Goal: Task Accomplishment & Management: Use online tool/utility

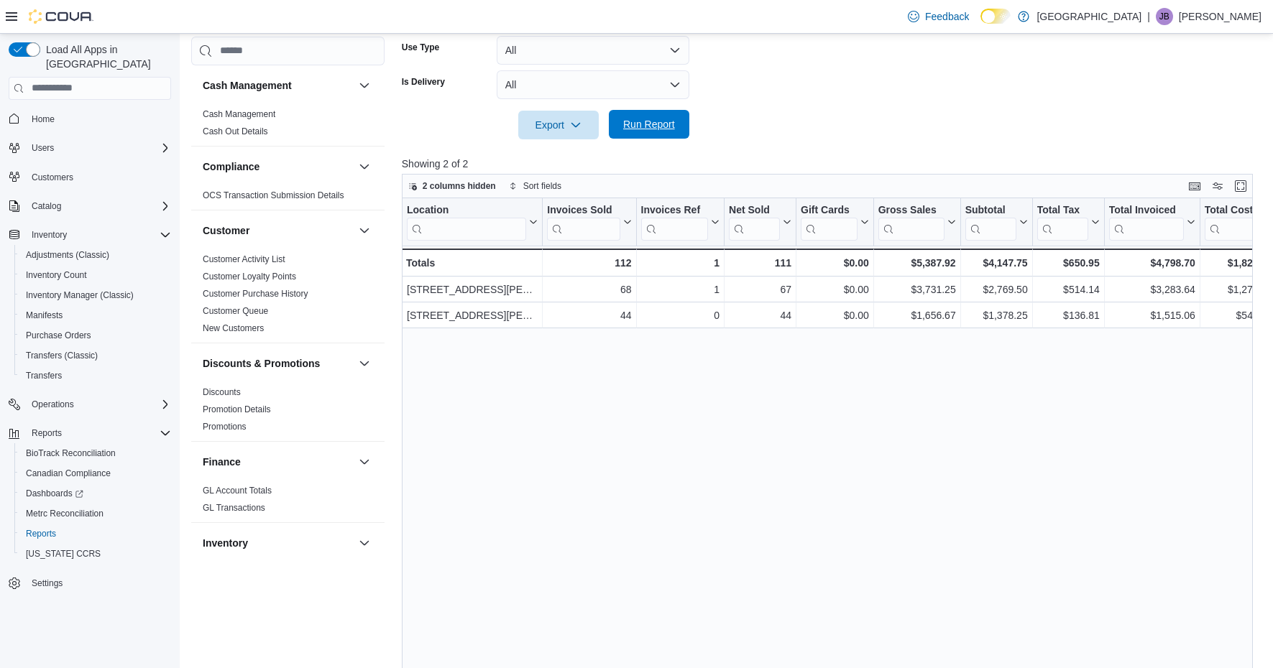
click at [660, 126] on span "Run Report" at bounding box center [649, 124] width 52 height 14
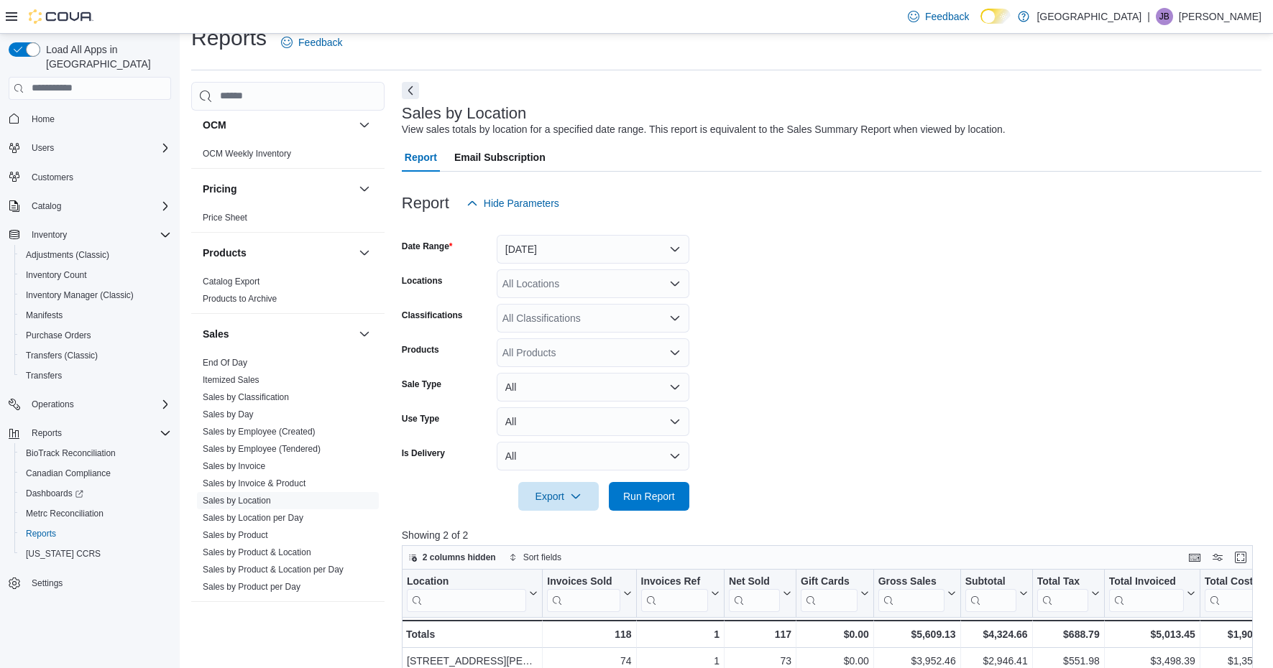
scroll to position [801, 0]
click at [247, 529] on link "Sales by Product" at bounding box center [235, 533] width 65 height 10
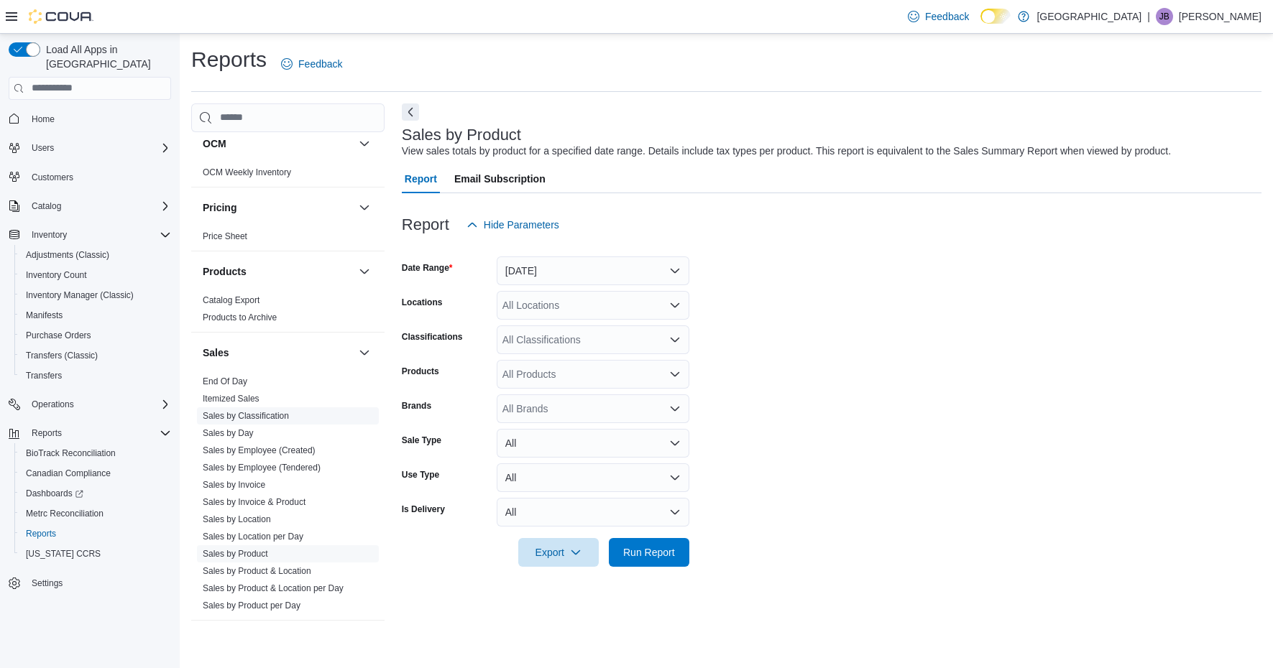
click at [272, 420] on span "Sales by Classification" at bounding box center [246, 415] width 86 height 11
click at [273, 413] on link "Sales by Classification" at bounding box center [246, 416] width 86 height 10
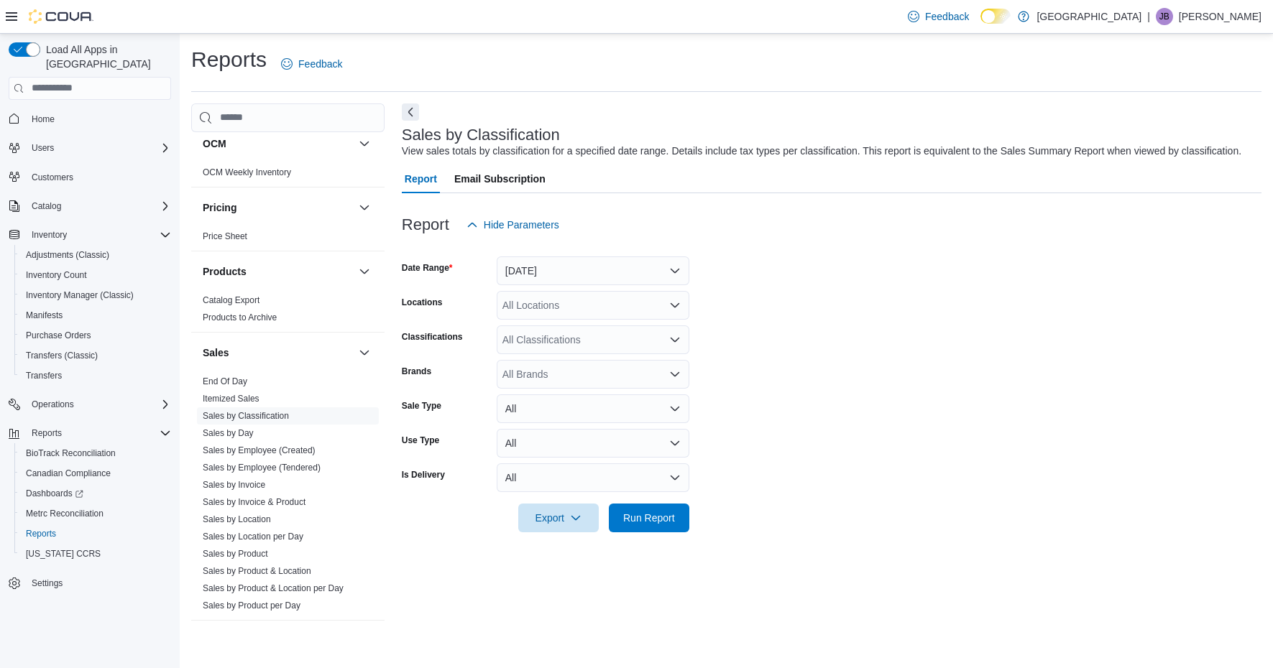
click at [669, 271] on button "[DATE]" at bounding box center [593, 271] width 193 height 29
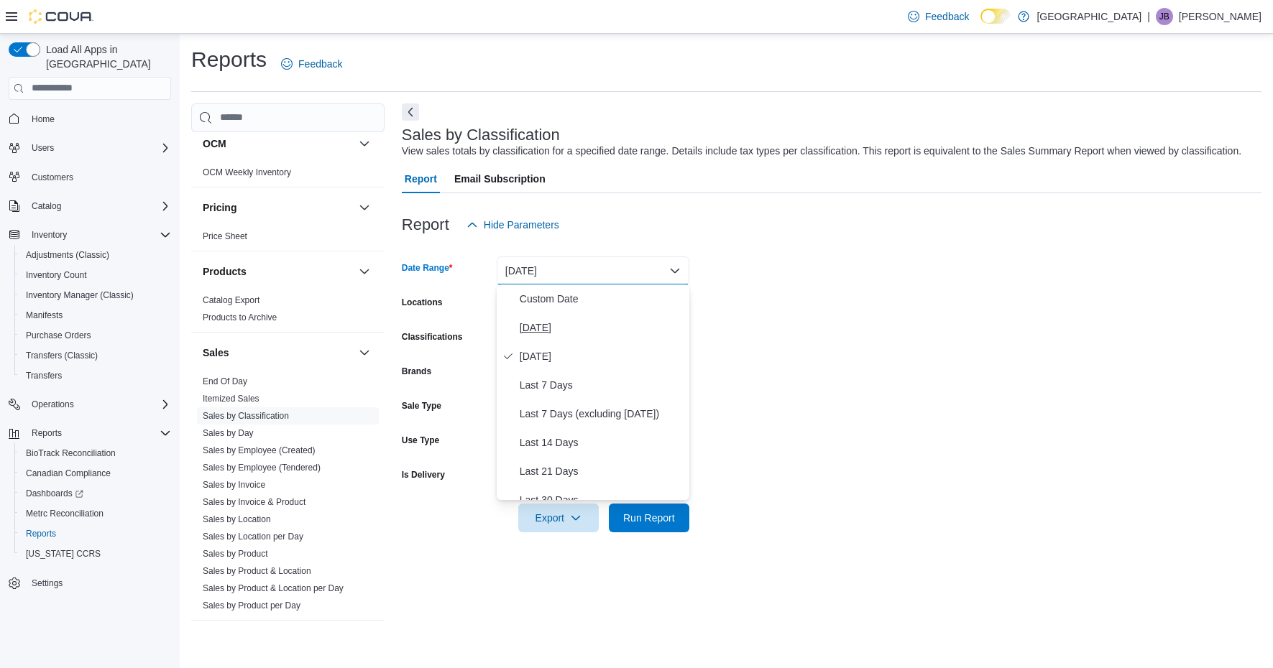
click at [542, 331] on span "[DATE]" at bounding box center [602, 327] width 164 height 17
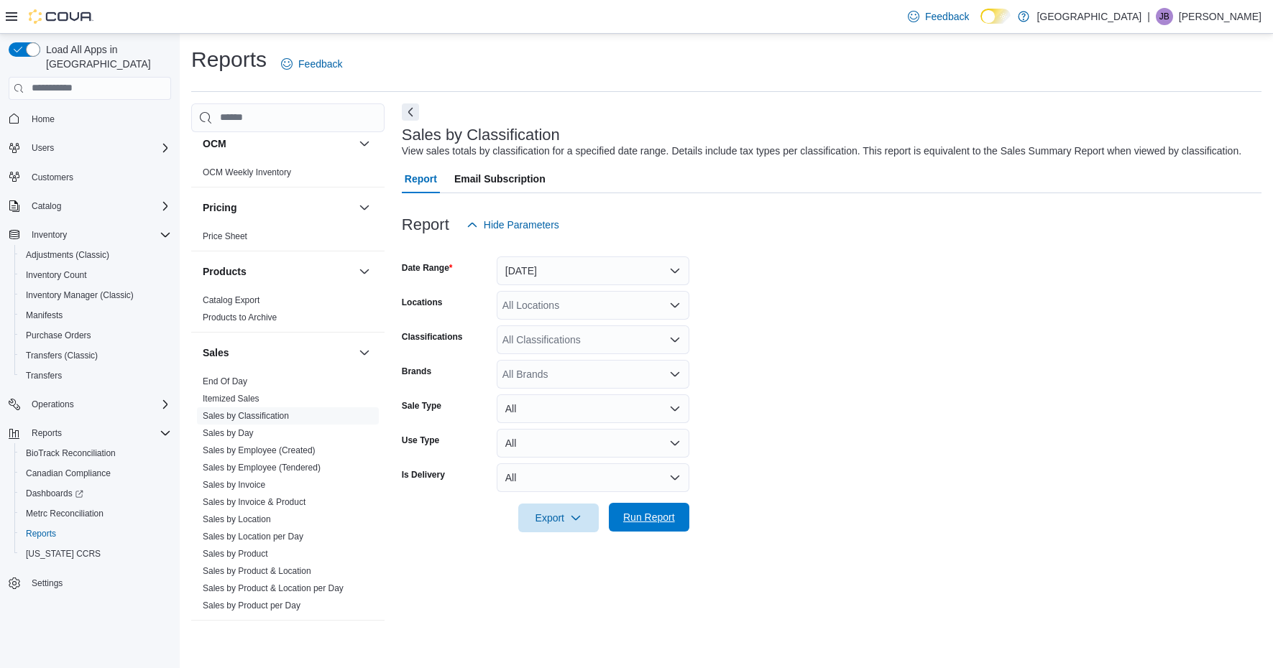
click at [642, 517] on span "Run Report" at bounding box center [649, 517] width 52 height 14
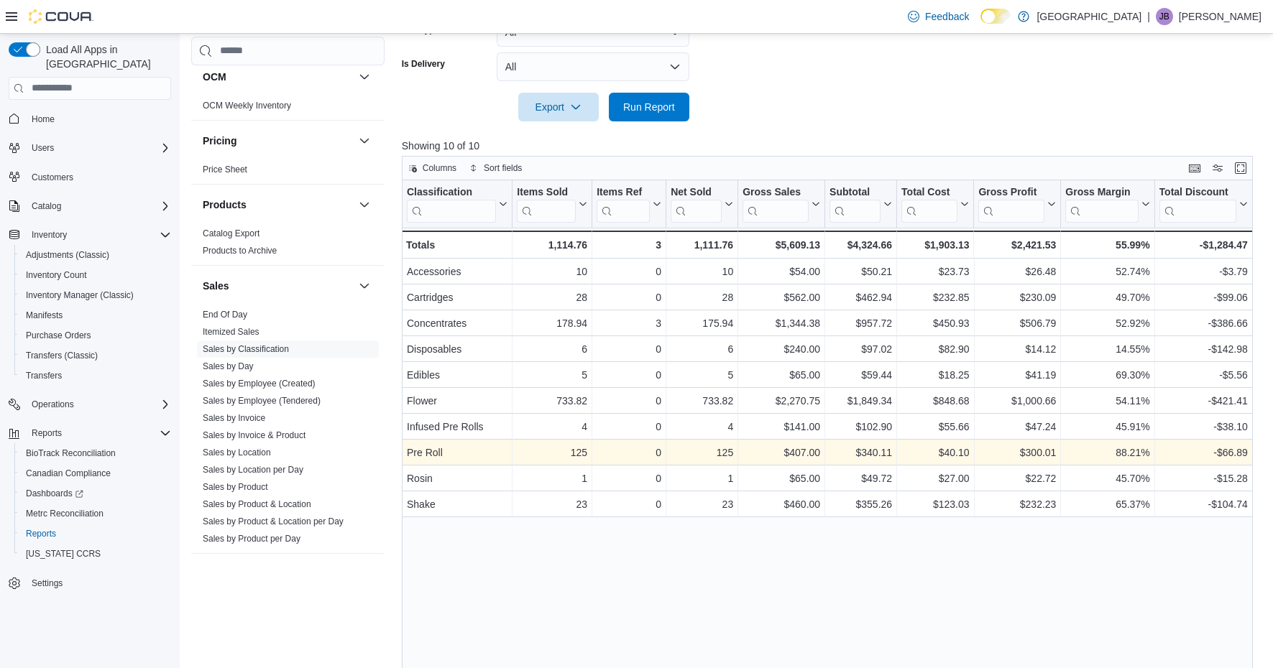
scroll to position [415, 0]
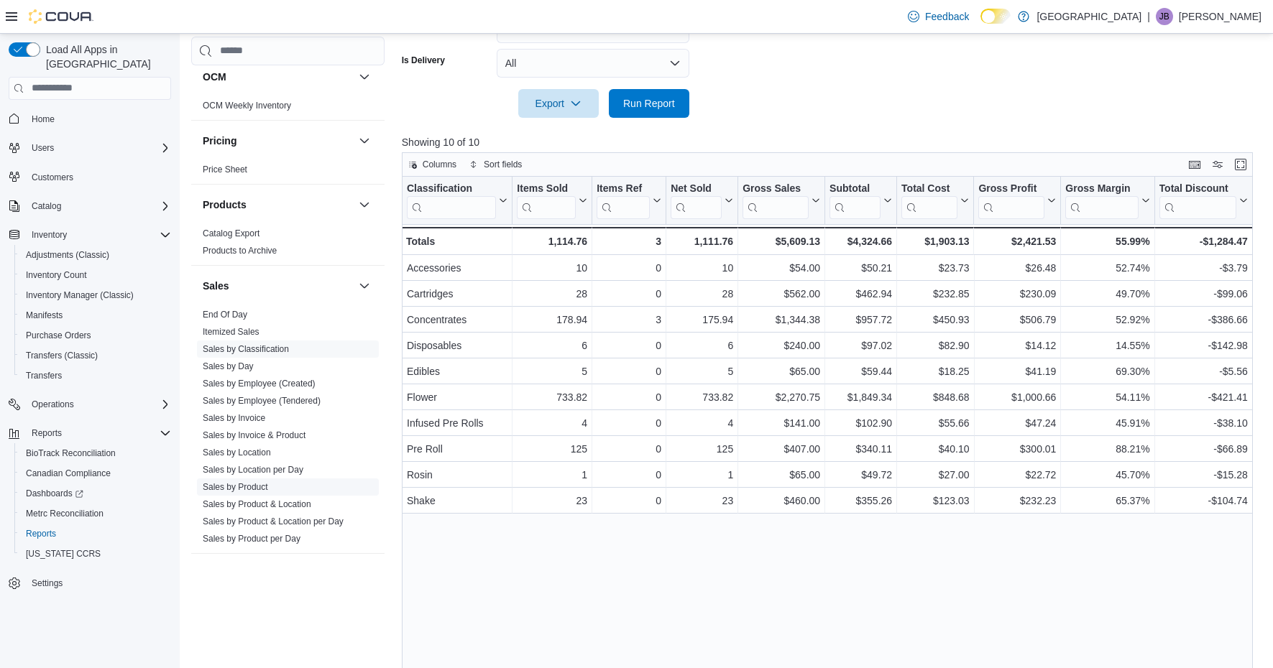
click at [234, 489] on link "Sales by Product" at bounding box center [235, 487] width 65 height 10
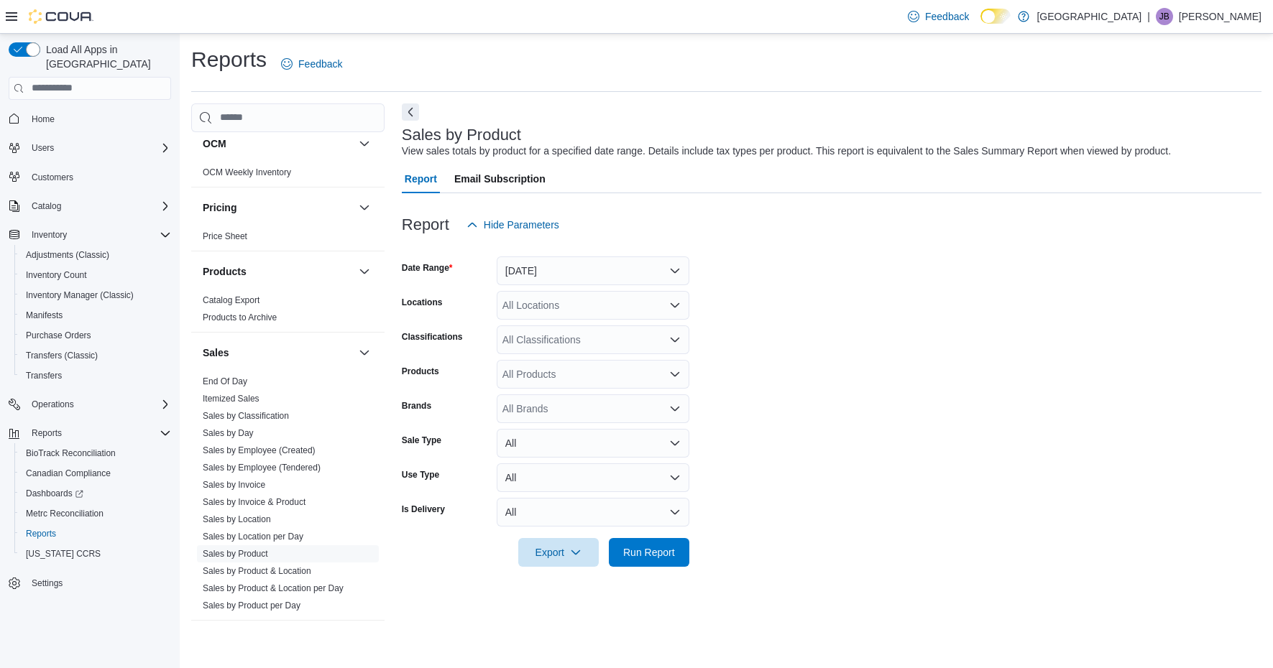
click at [637, 268] on button "[DATE]" at bounding box center [593, 271] width 193 height 29
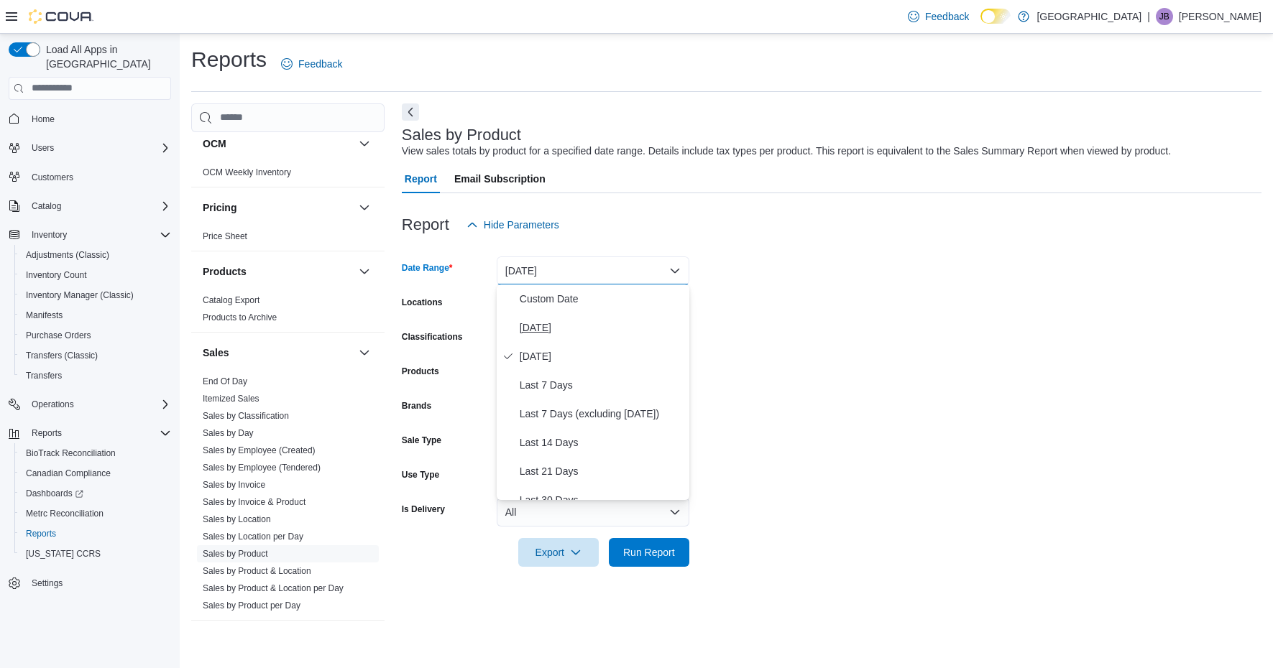
click at [566, 328] on span "[DATE]" at bounding box center [602, 327] width 164 height 17
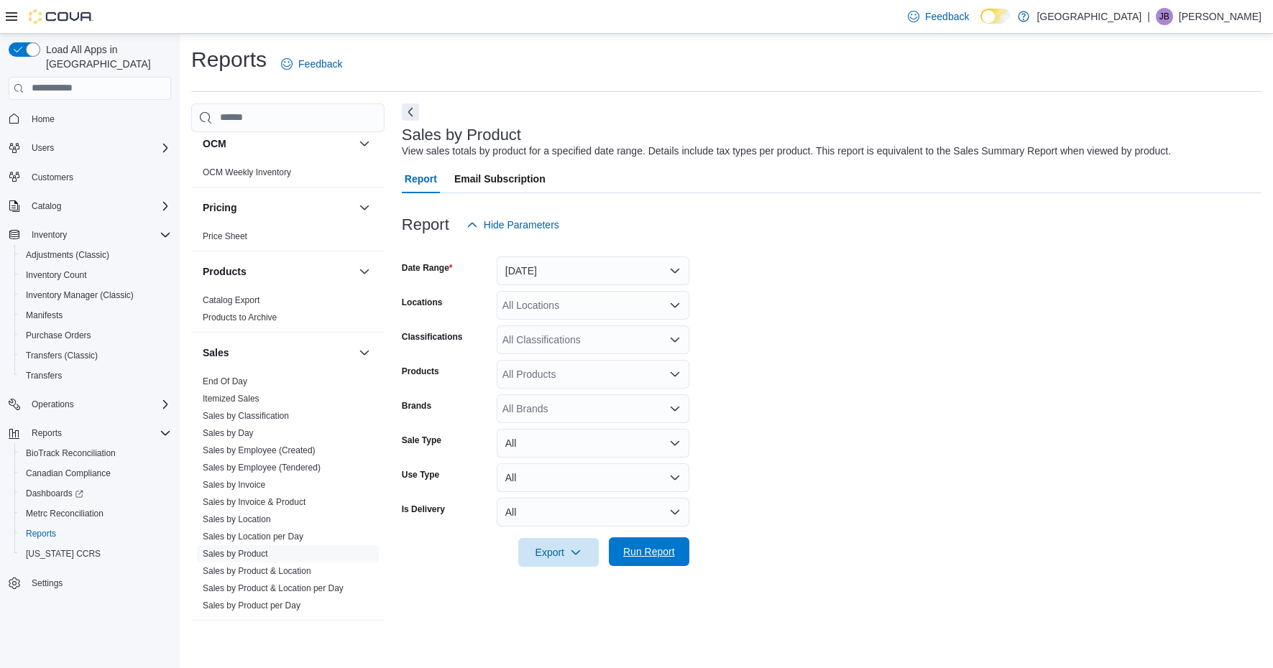
click at [640, 553] on span "Run Report" at bounding box center [649, 552] width 52 height 14
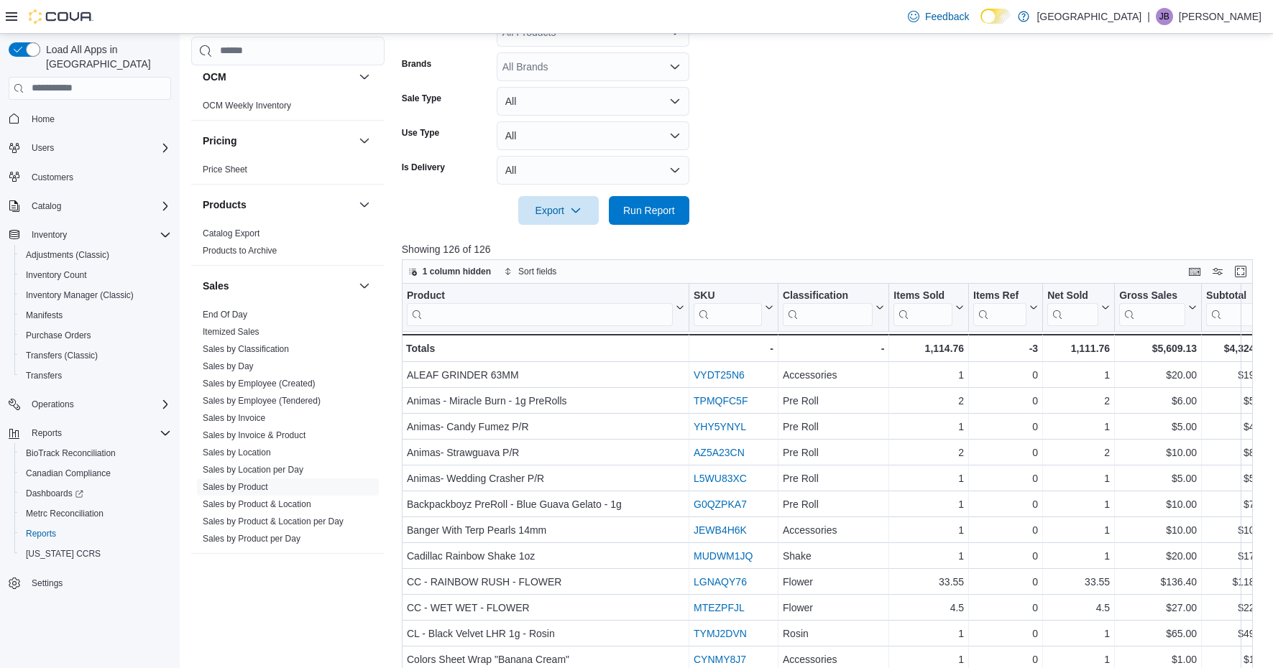
scroll to position [347, 0]
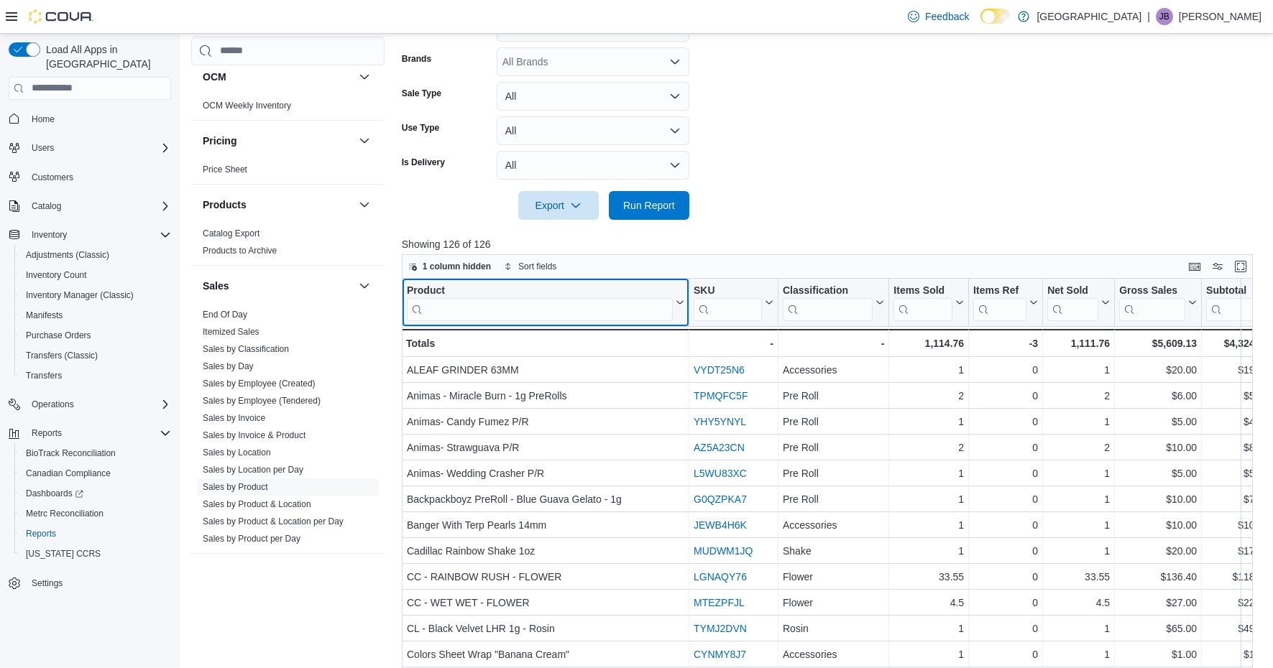
click at [538, 317] on input "search" at bounding box center [540, 309] width 266 height 23
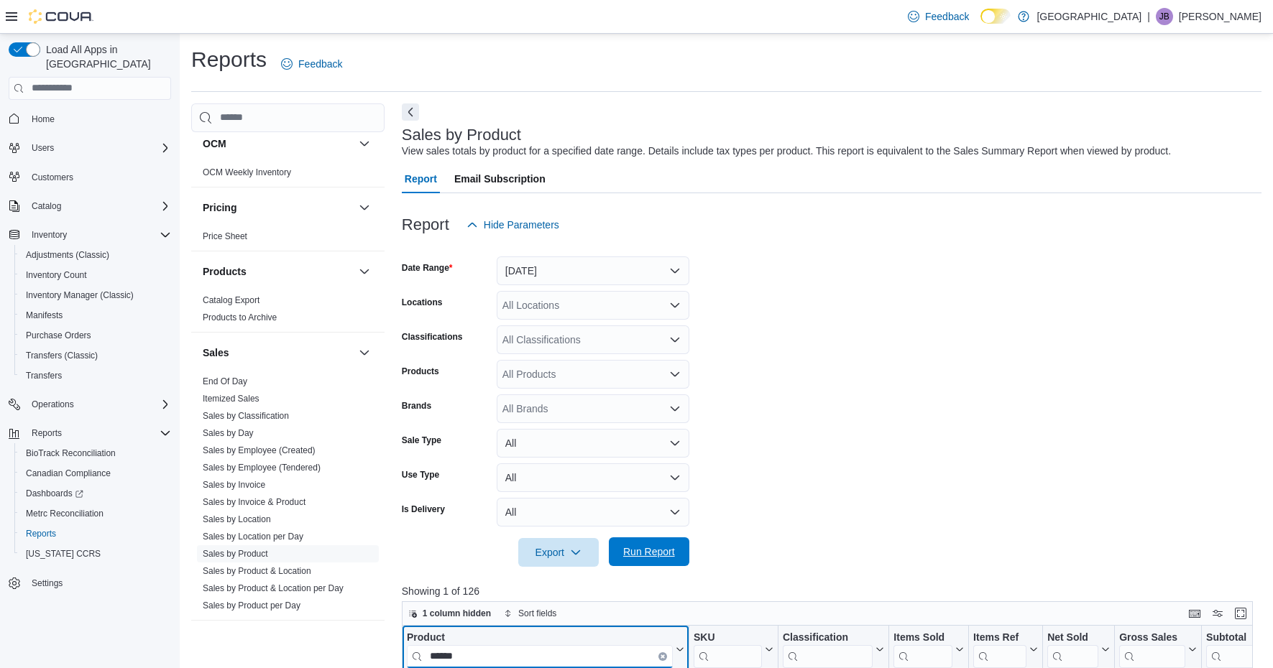
scroll to position [0, 0]
type input "******"
click at [637, 548] on span "Run Report" at bounding box center [649, 552] width 52 height 14
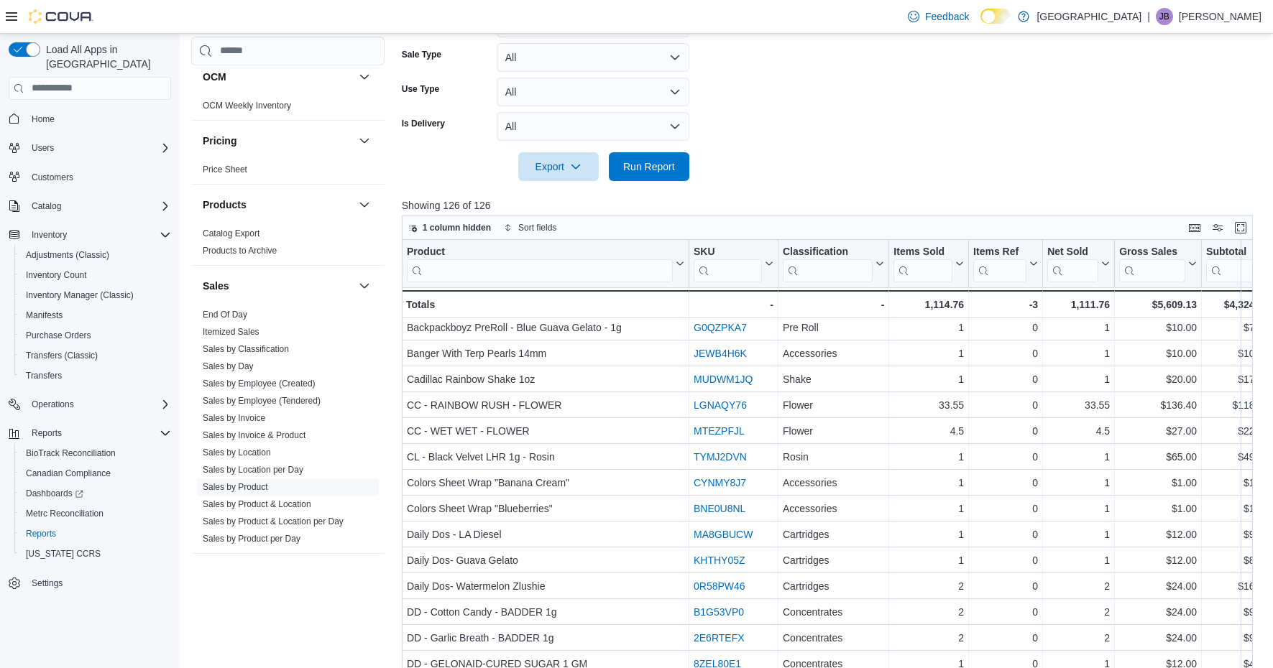
scroll to position [395, 0]
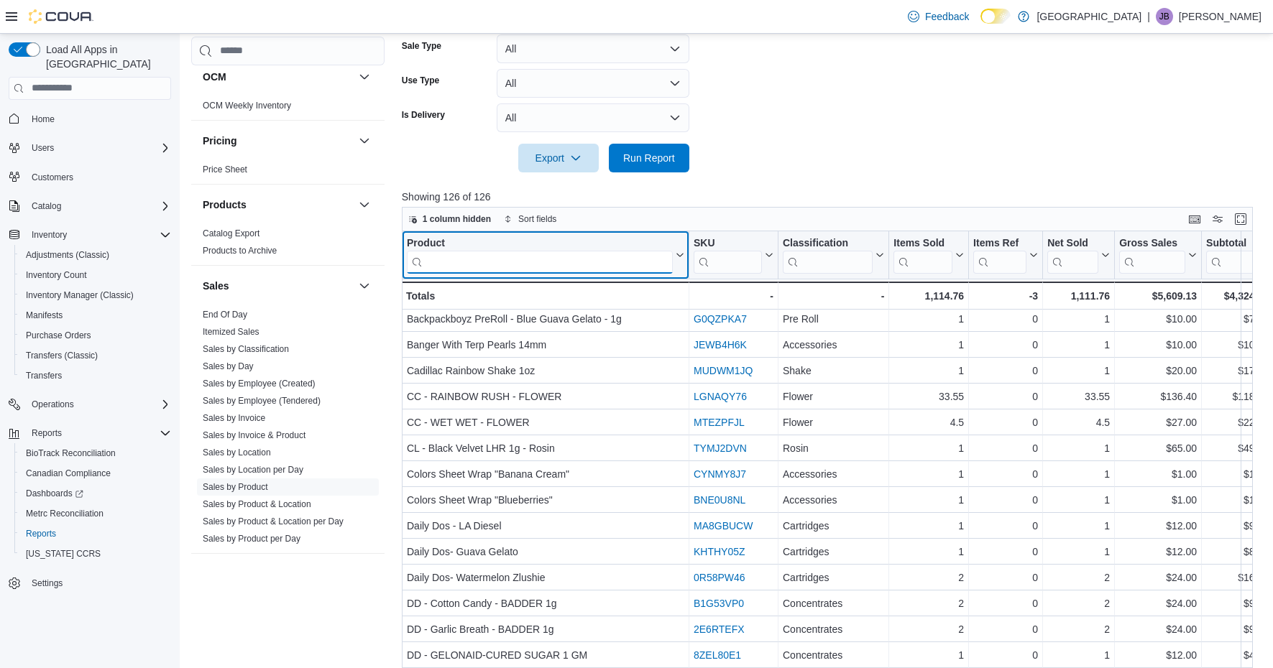
click at [580, 265] on input "search" at bounding box center [540, 261] width 266 height 23
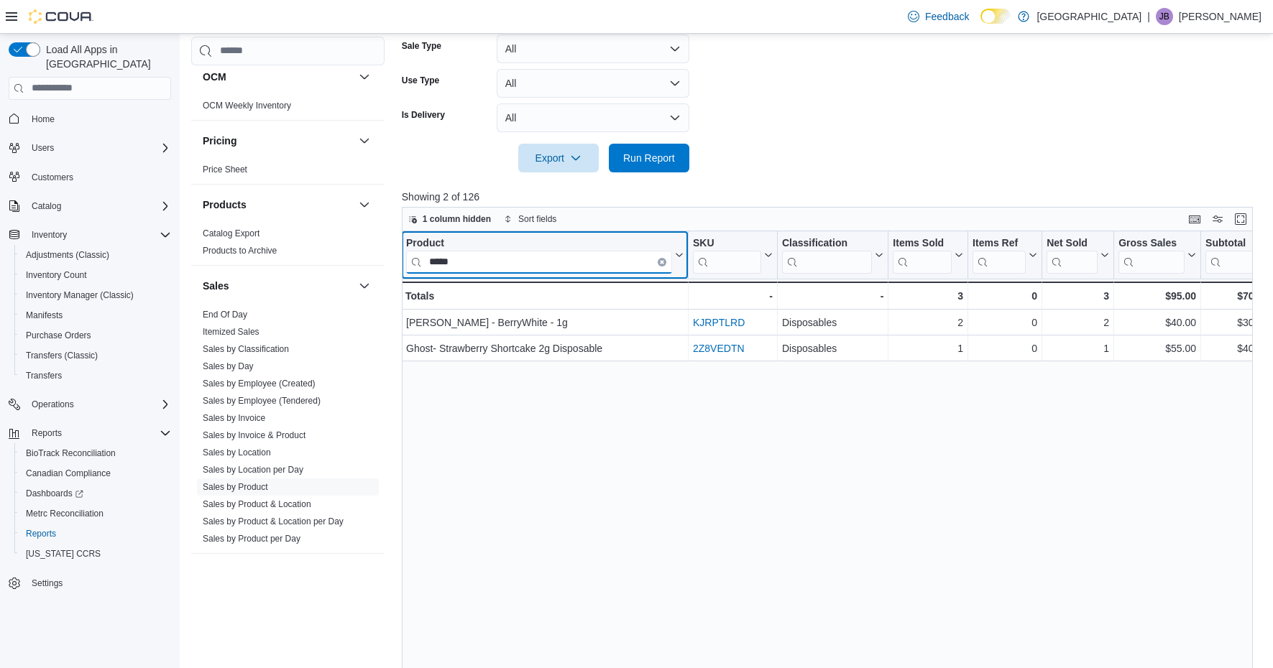
scroll to position [0, 0]
type input "*****"
click at [662, 261] on icon "Clear input" at bounding box center [662, 261] width 3 height 3
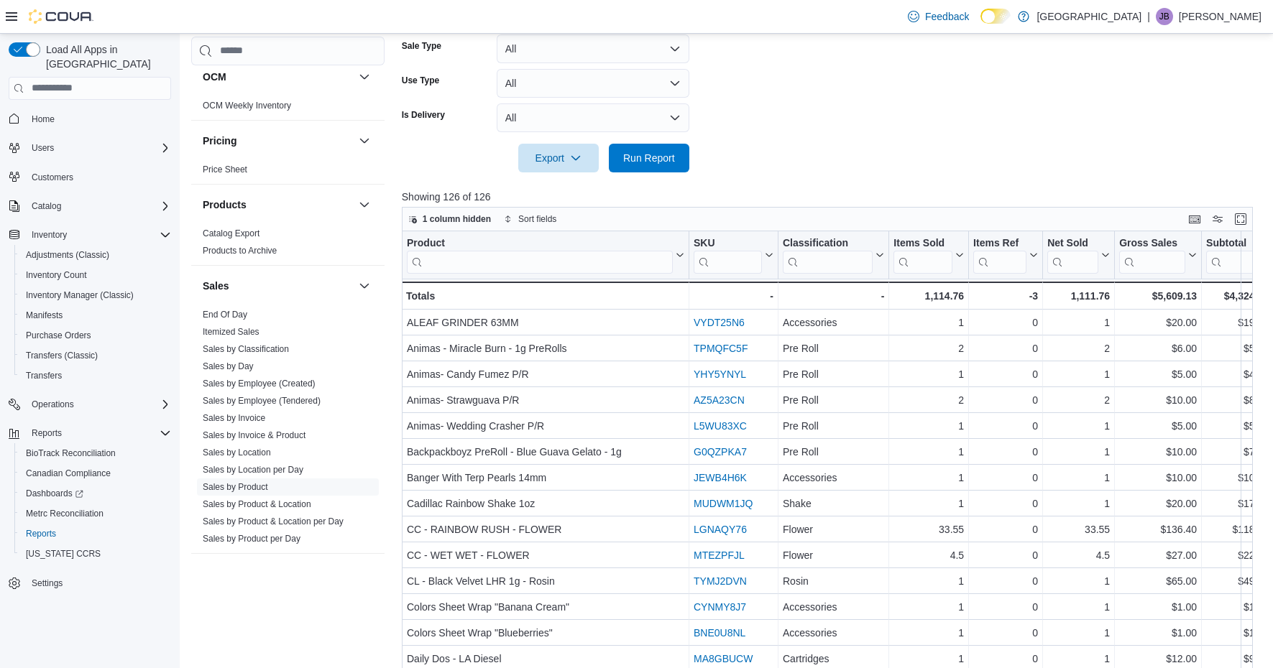
click at [802, 201] on p "Showing 126 of 126" at bounding box center [832, 197] width 860 height 14
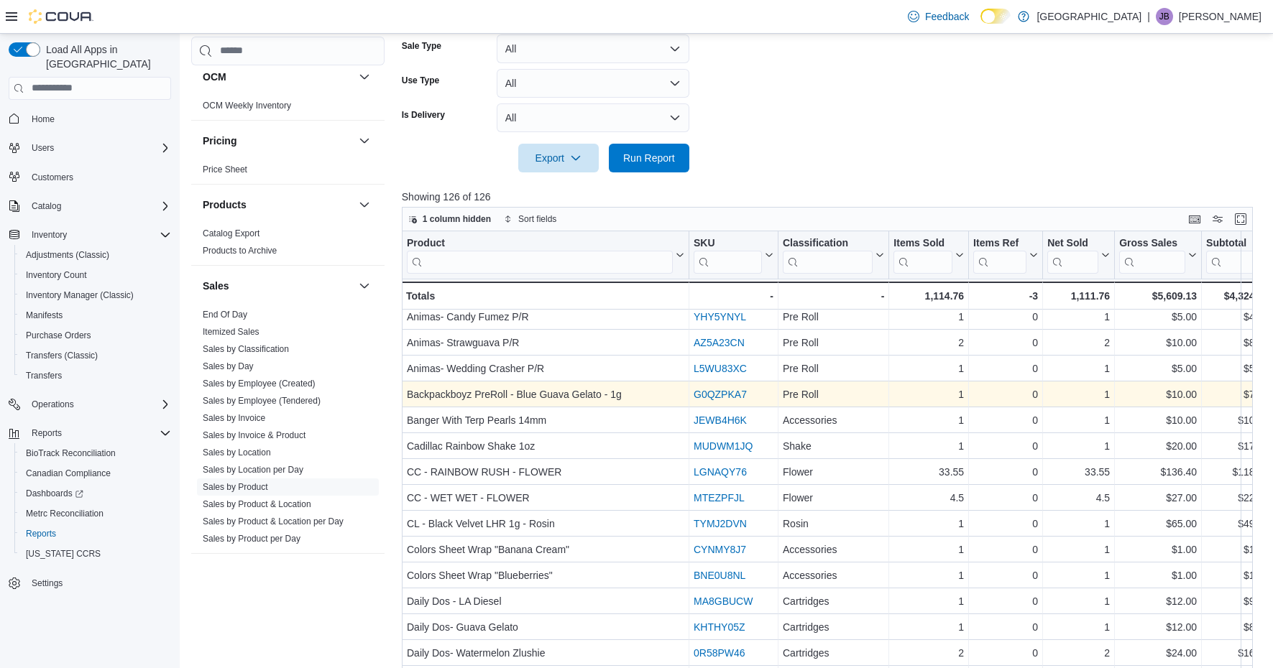
scroll to position [61, 0]
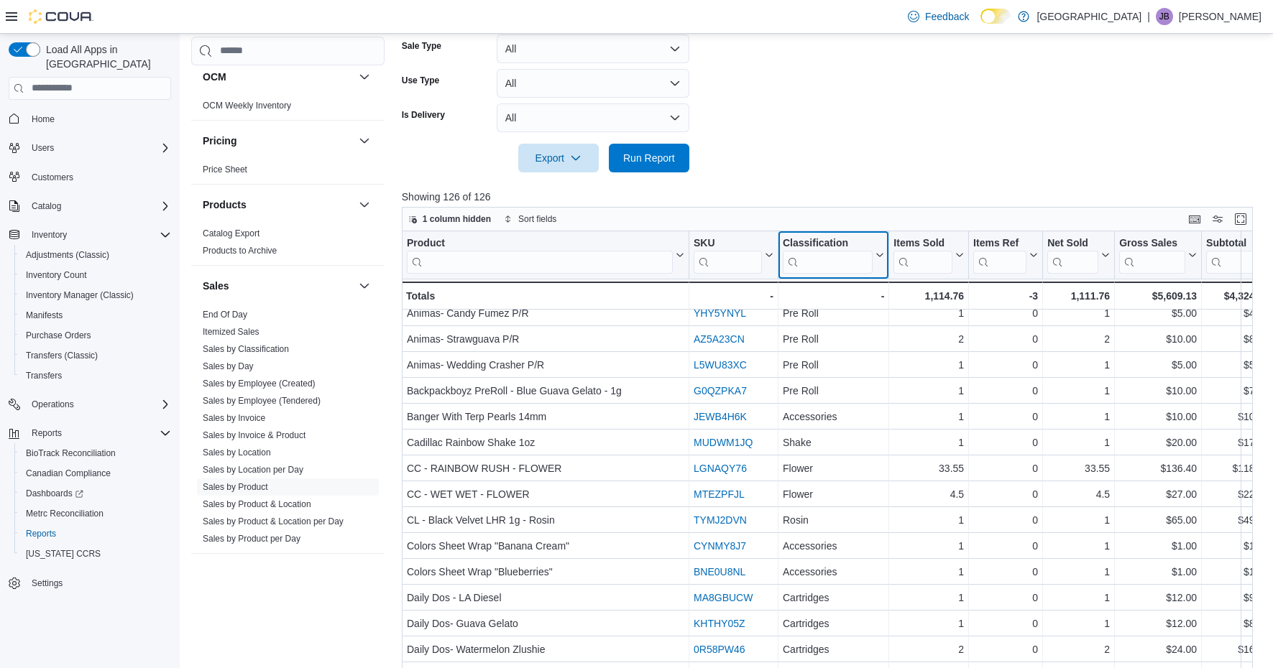
click at [826, 264] on input "search" at bounding box center [828, 261] width 90 height 23
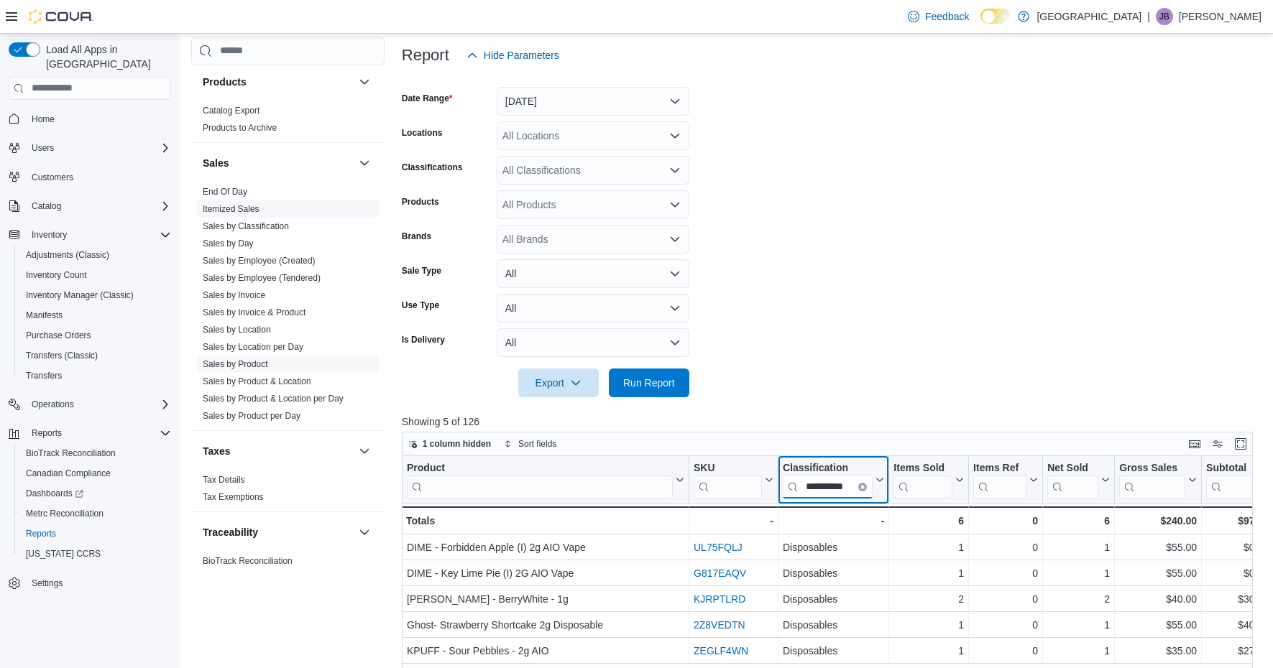
scroll to position [927, 0]
type input "**********"
click at [862, 485] on icon "Clear input" at bounding box center [862, 486] width 3 height 3
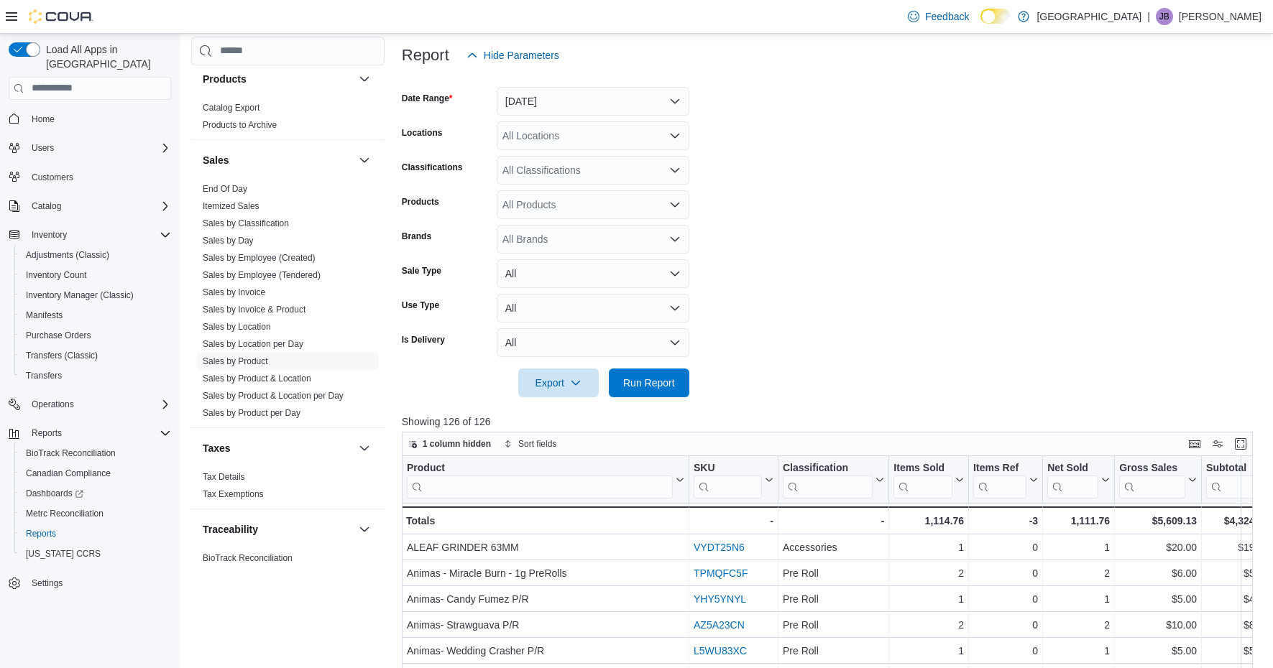
click at [897, 379] on form "Date Range [DATE] Locations All Locations Classifications All Classifications P…" at bounding box center [832, 234] width 860 height 328
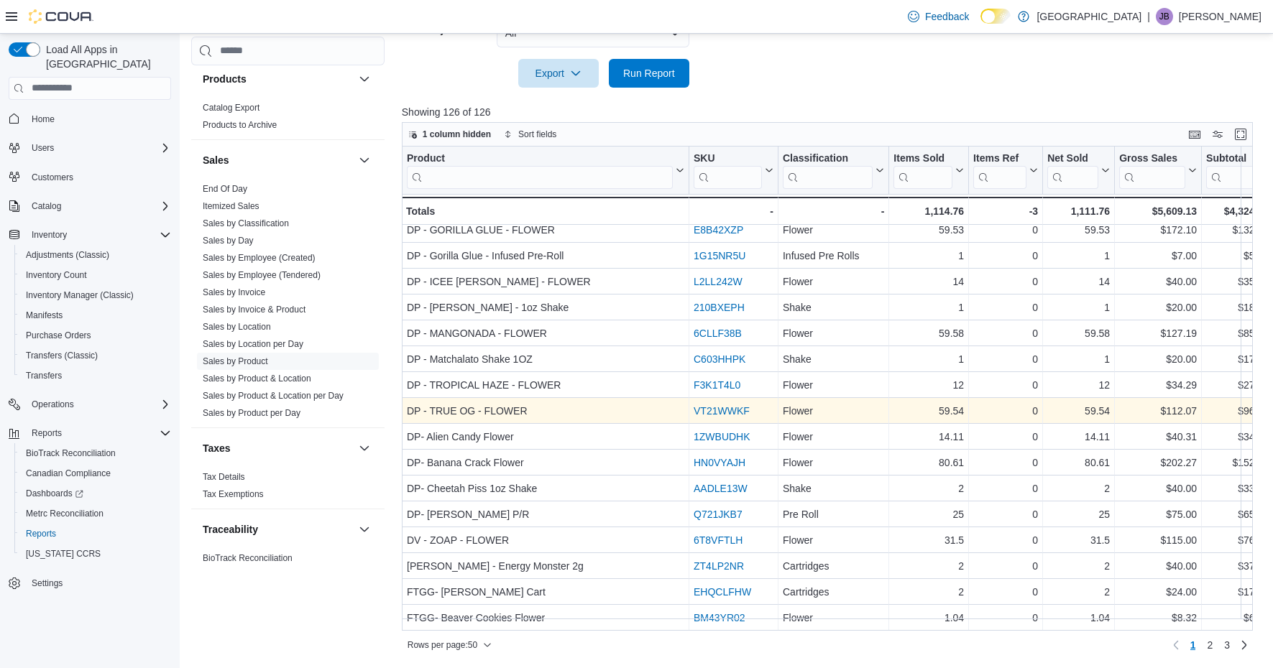
scroll to position [479, 0]
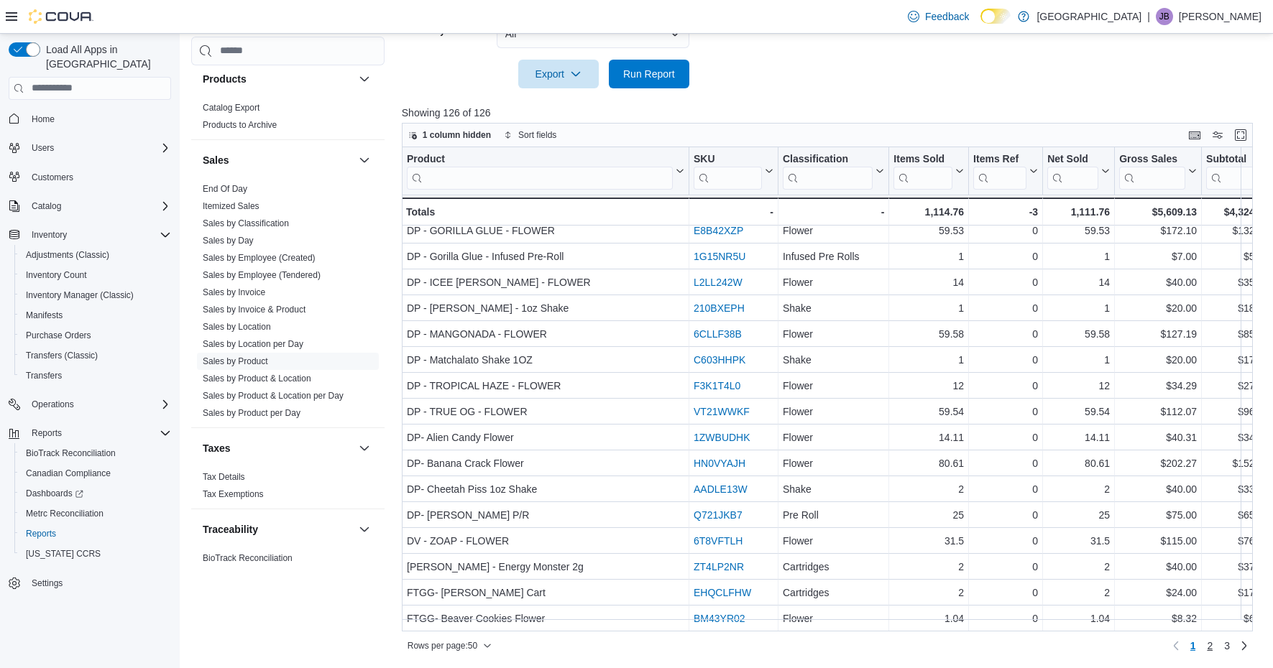
click at [1210, 648] on span "2" at bounding box center [1210, 646] width 6 height 14
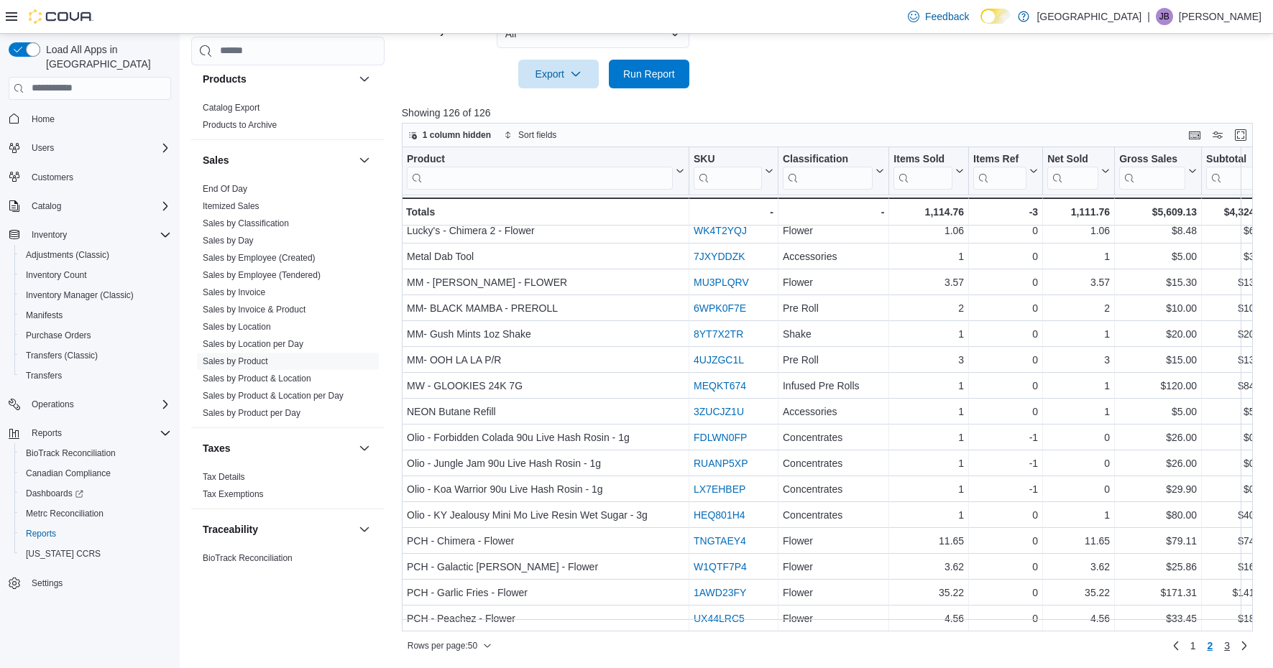
click at [1227, 645] on span "3" at bounding box center [1227, 646] width 6 height 14
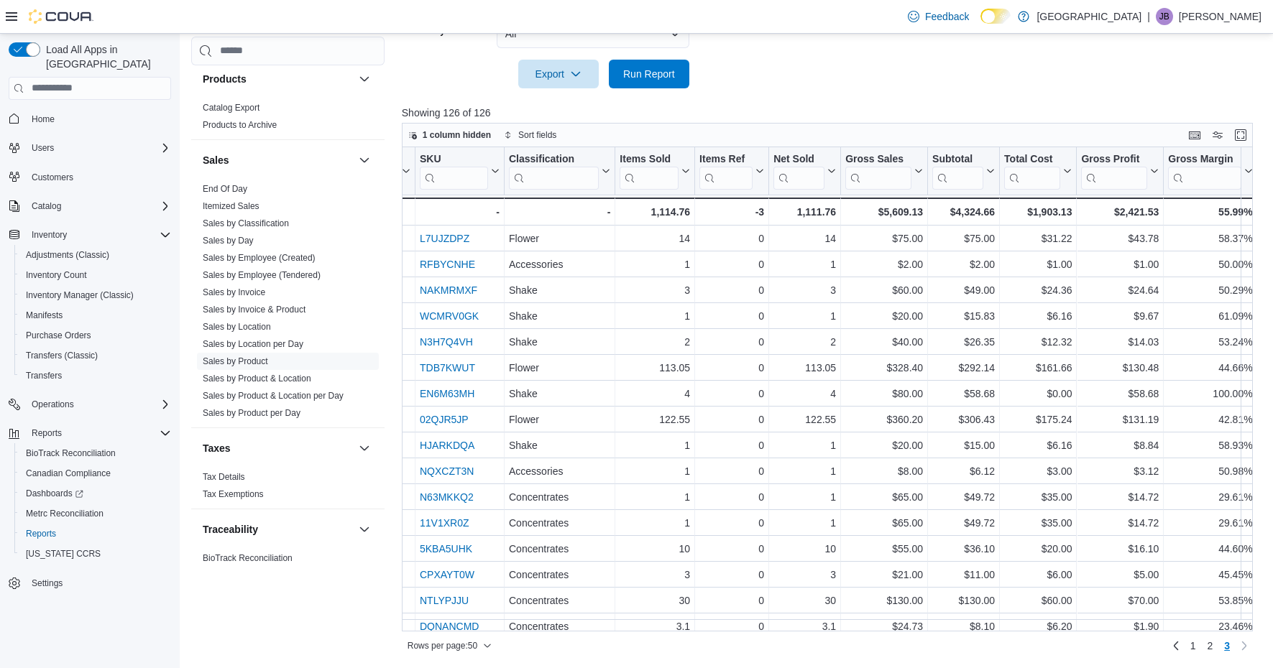
scroll to position [0, 274]
click at [258, 324] on link "Sales by Location" at bounding box center [237, 326] width 68 height 10
